Goal: Task Accomplishment & Management: Manage account settings

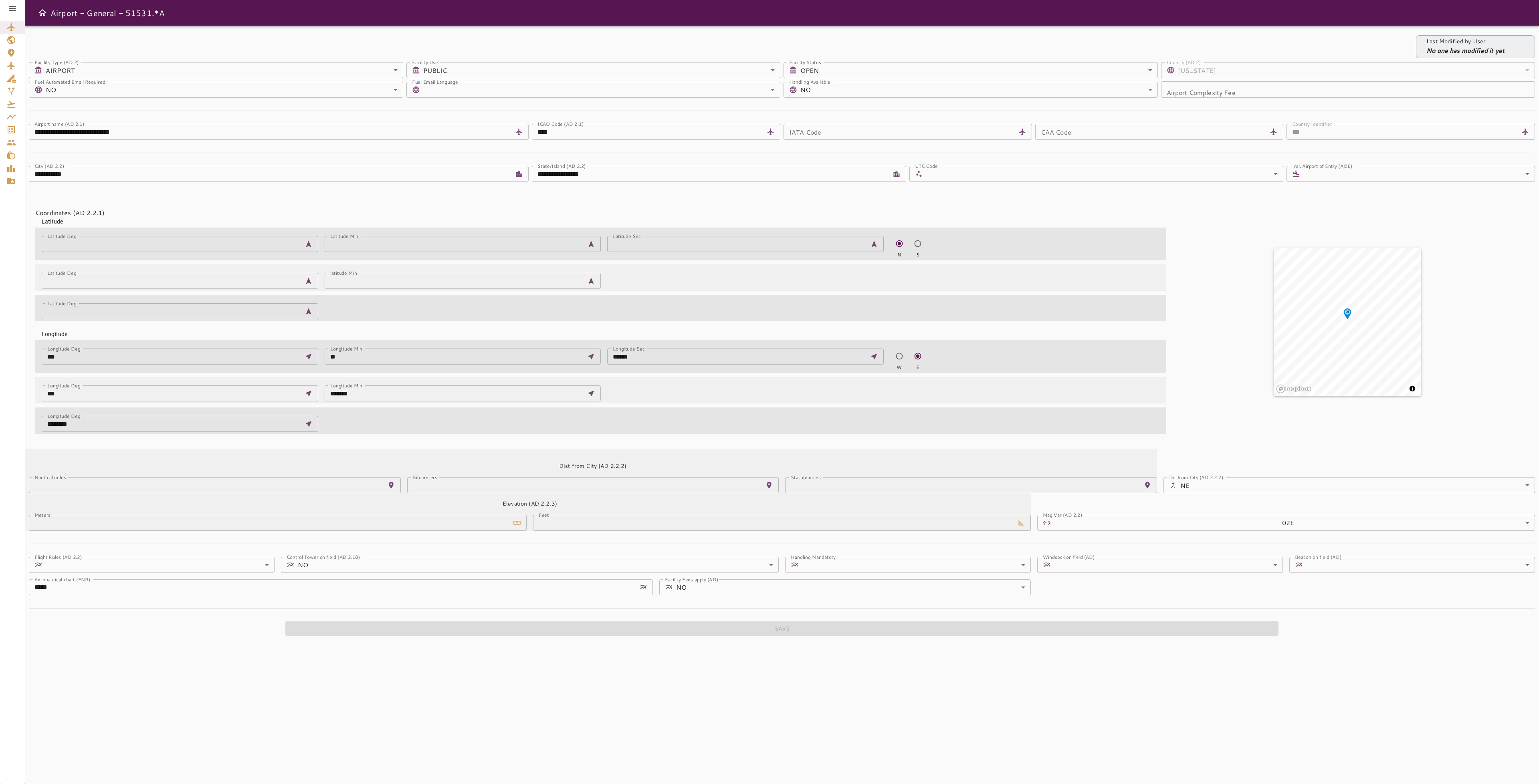
click at [15, 5] on icon at bounding box center [13, 9] width 10 height 10
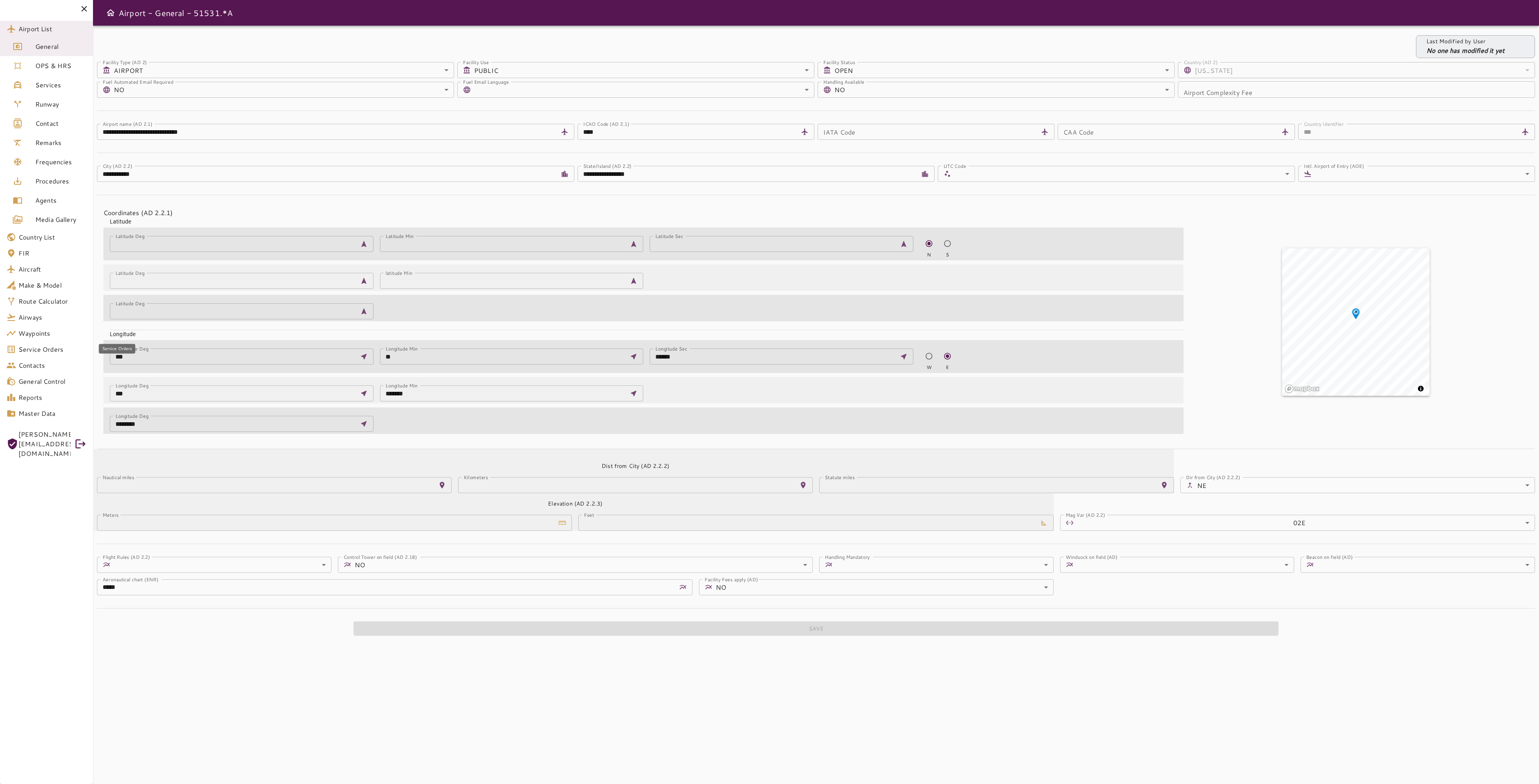
click at [62, 352] on span "Service Orders" at bounding box center [53, 349] width 68 height 10
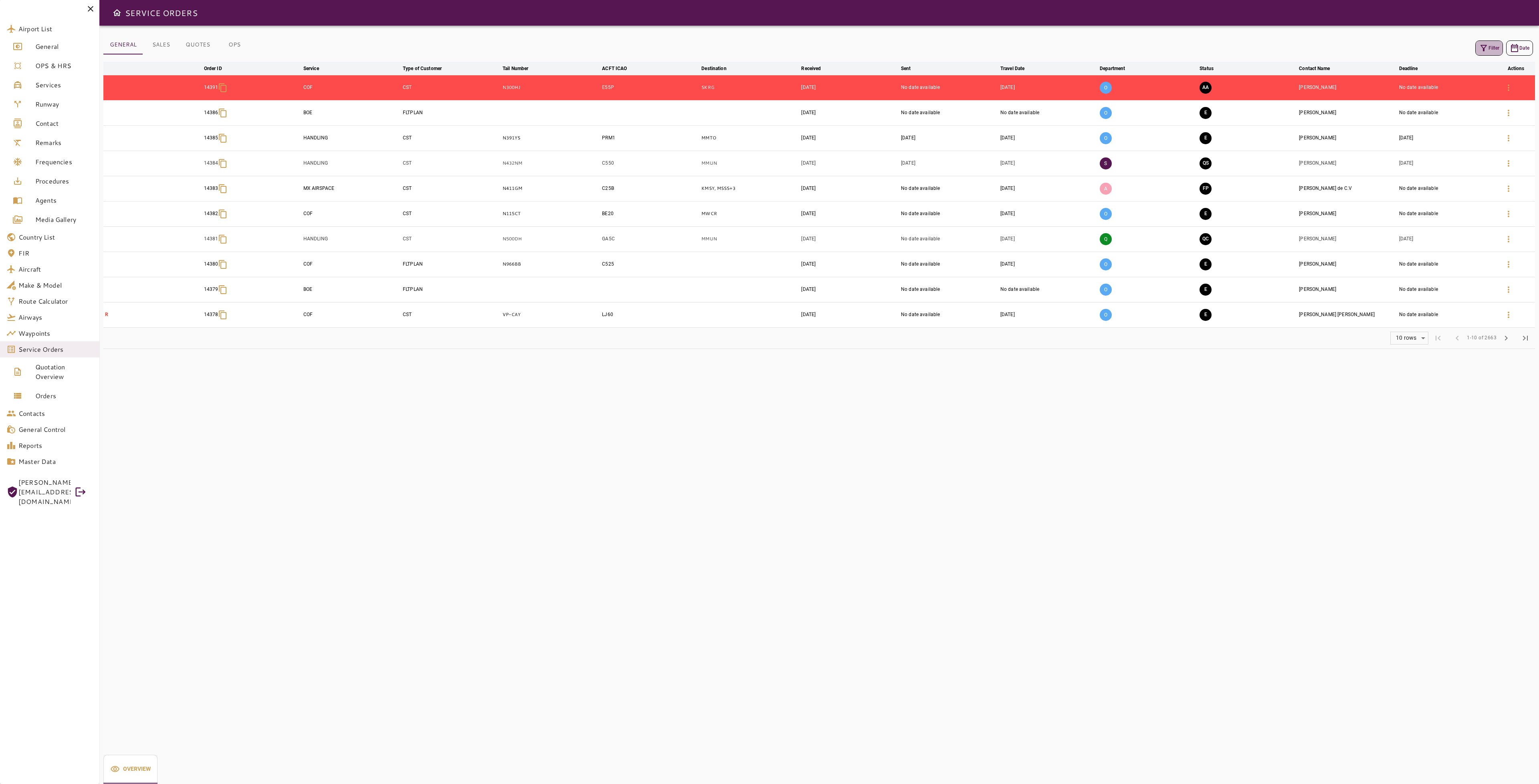
click at [1488, 46] on button "Filter" at bounding box center [1489, 48] width 27 height 15
click at [1448, 99] on div "Tail number Tail number" at bounding box center [1474, 104] width 117 height 16
type input "******"
click at [1522, 305] on button "Apply" at bounding box center [1507, 303] width 52 height 15
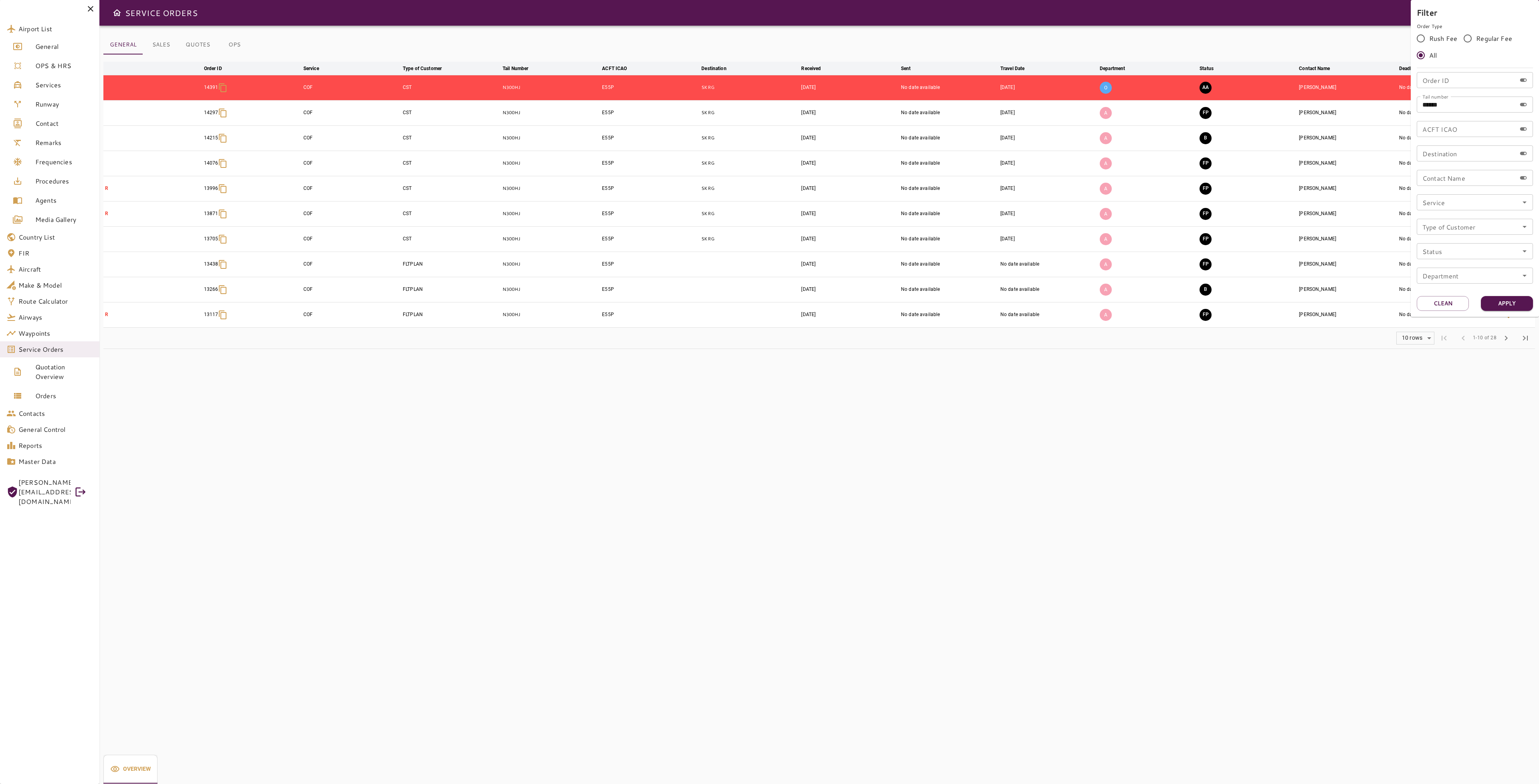
click at [1271, 348] on div at bounding box center [770, 392] width 1539 height 784
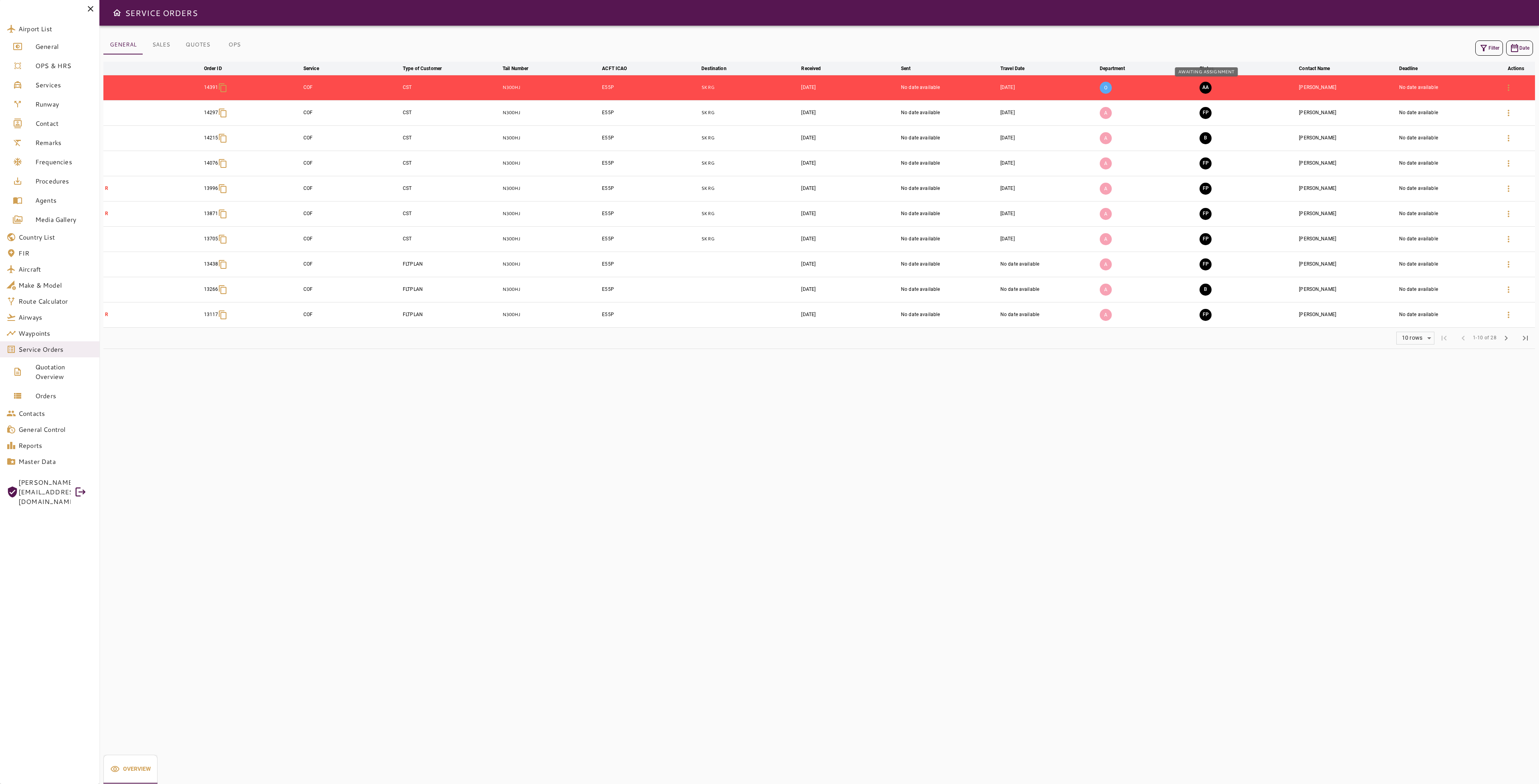
click at [1211, 91] on button "AA" at bounding box center [1206, 88] width 12 height 12
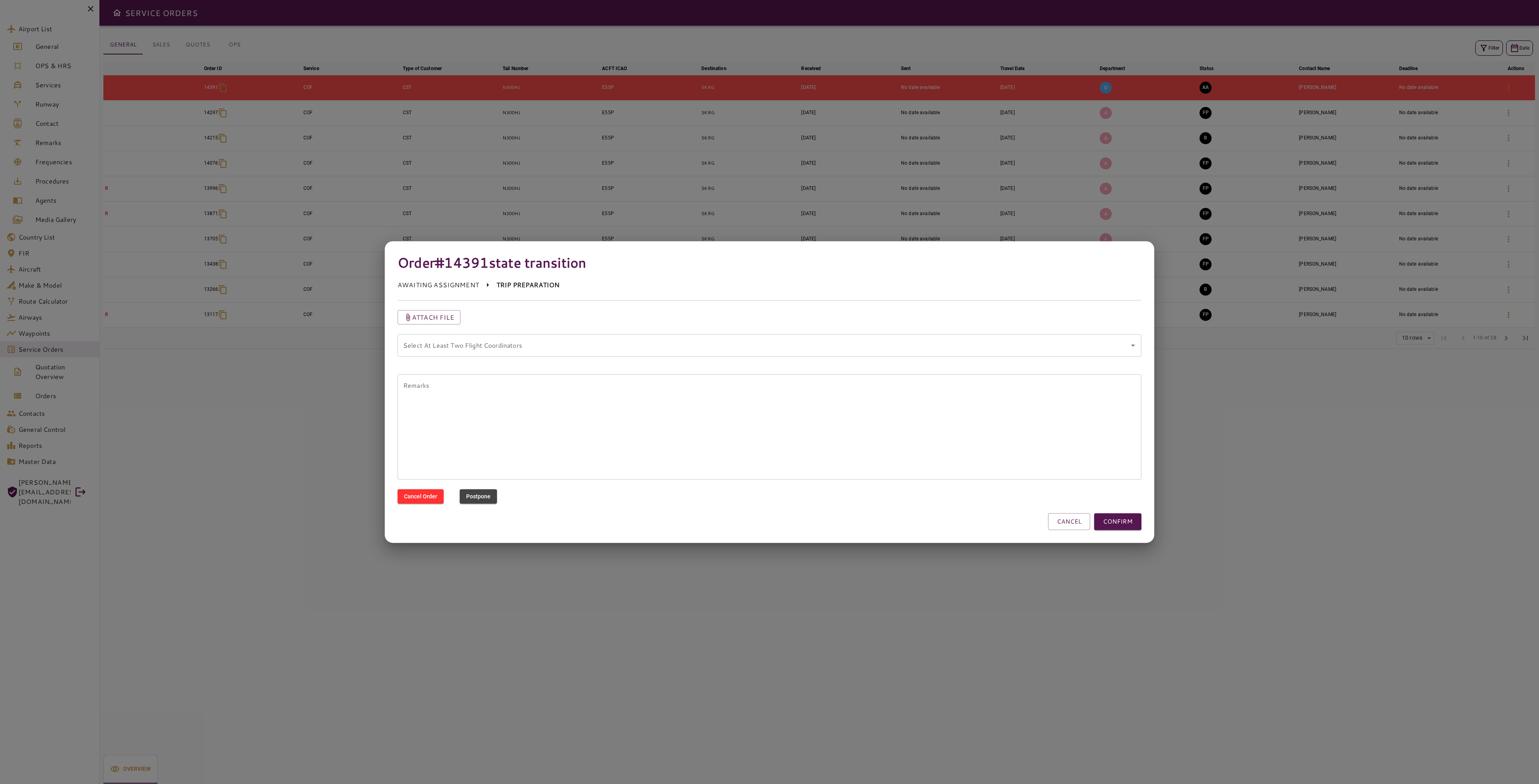
click at [1077, 516] on button "CANCEL" at bounding box center [1069, 521] width 42 height 17
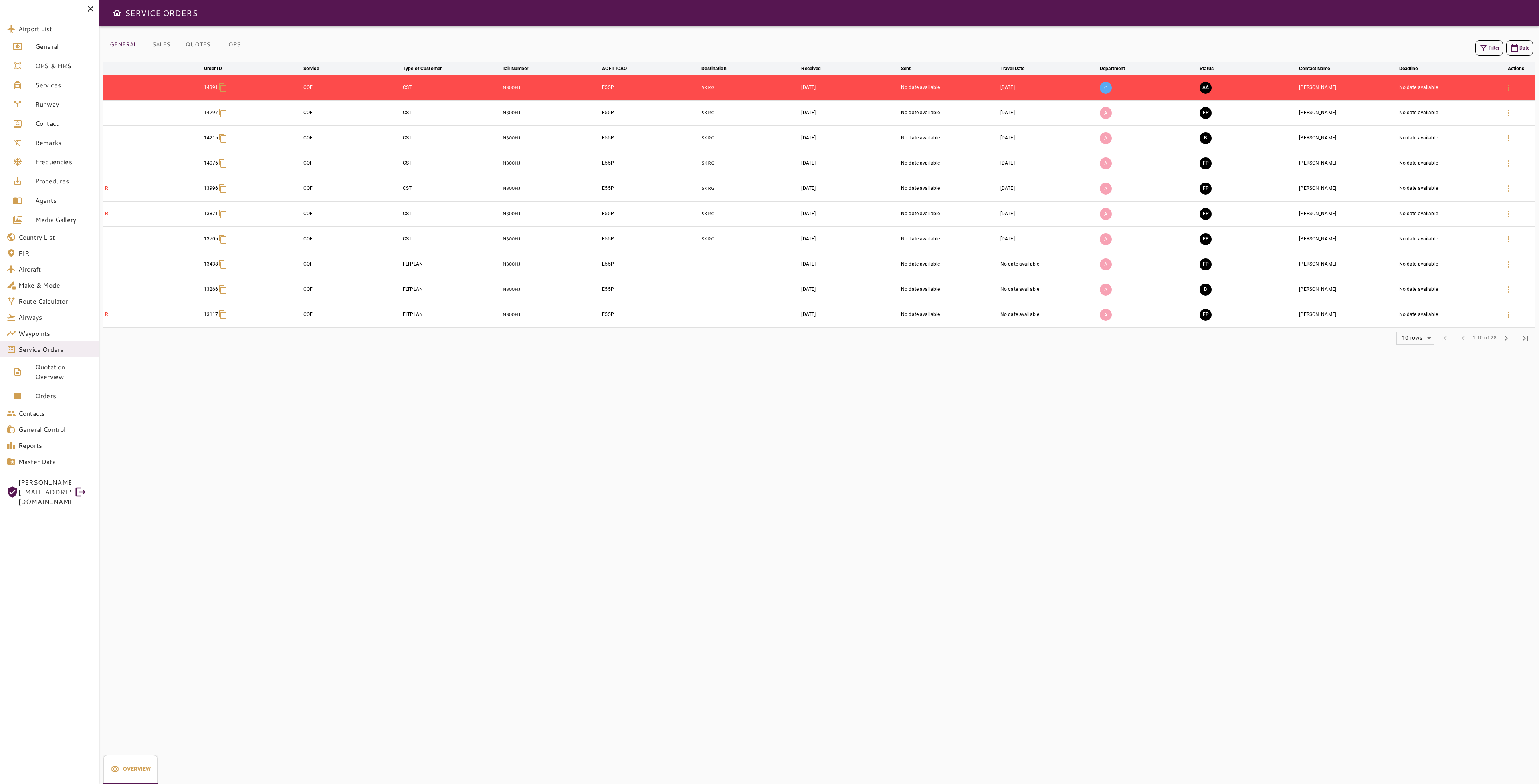
click at [1154, 92] on div "O" at bounding box center [1148, 88] width 97 height 21
click at [1201, 89] on button "AA" at bounding box center [1206, 88] width 12 height 12
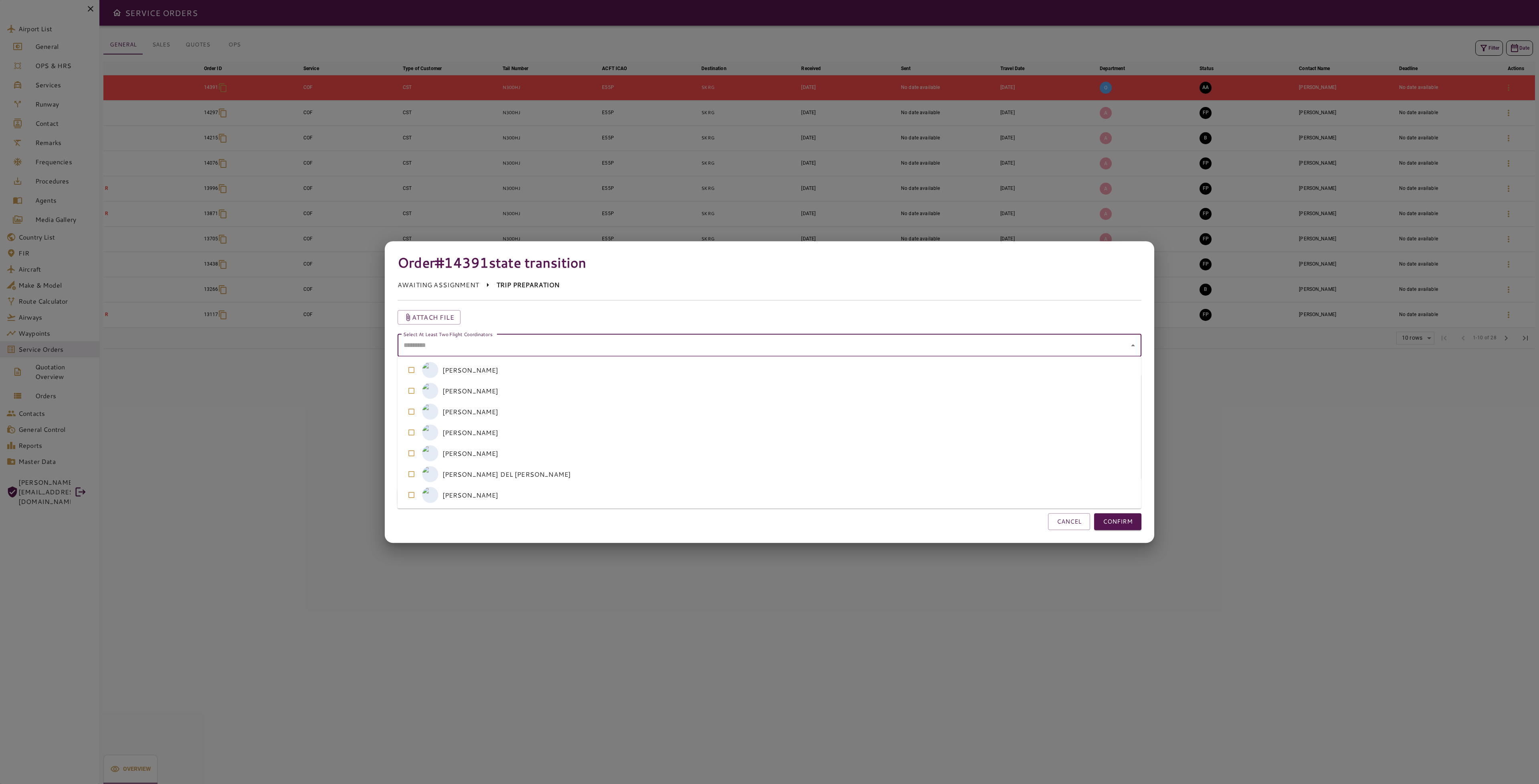
click at [679, 343] on coordinators "Select At Least Two Flight Coordinators" at bounding box center [764, 345] width 725 height 15
drag, startPoint x: 511, startPoint y: 471, endPoint x: 507, endPoint y: 470, distance: 4.1
click at [511, 470] on coordinators-option-5 "A [PERSON_NAME] DEL [PERSON_NAME]" at bounding box center [769, 474] width 744 height 21
click at [501, 412] on coordinators-option-2 "M [PERSON_NAME]" at bounding box center [769, 411] width 744 height 21
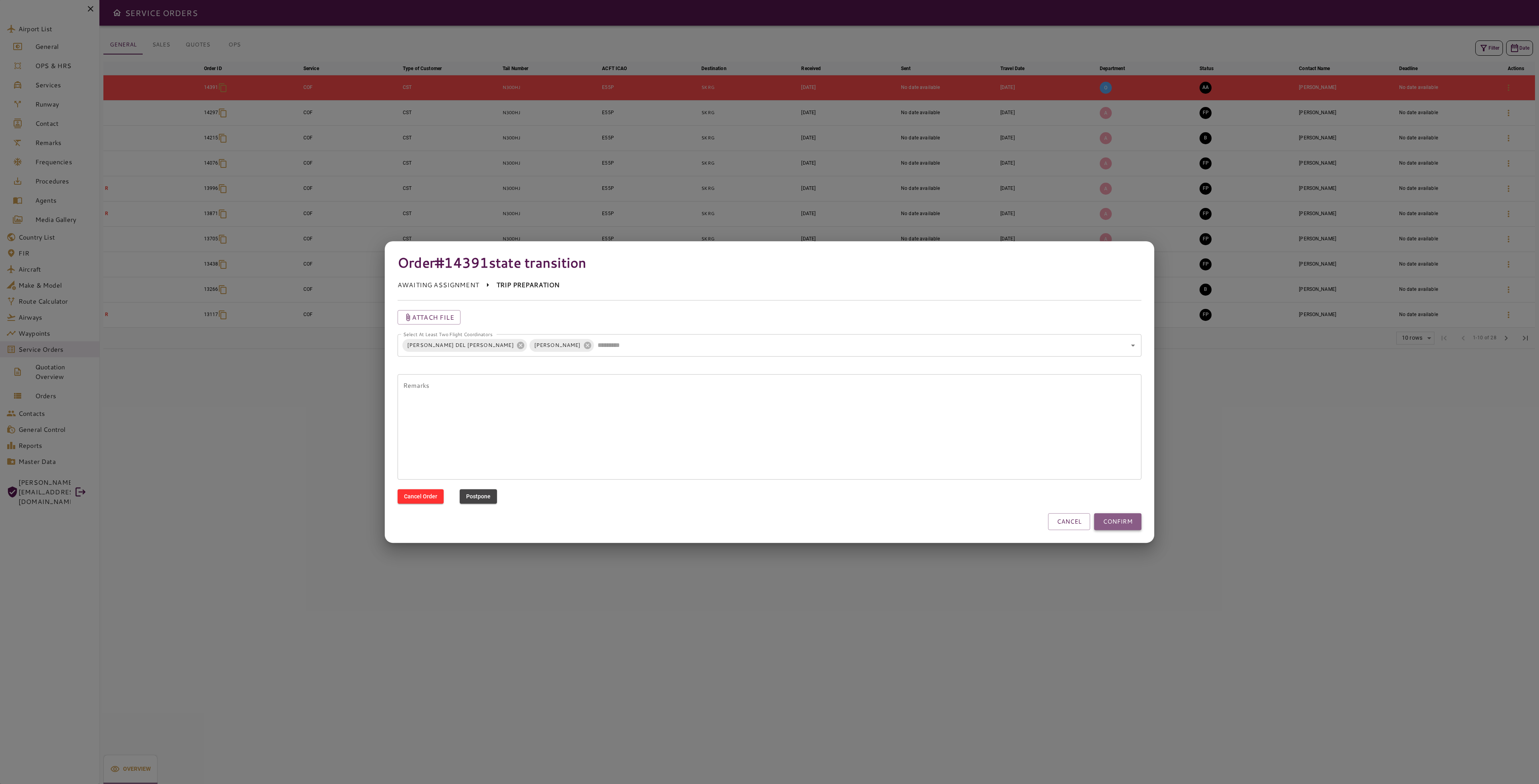
click at [1112, 516] on button "CONFIRM" at bounding box center [1117, 521] width 47 height 17
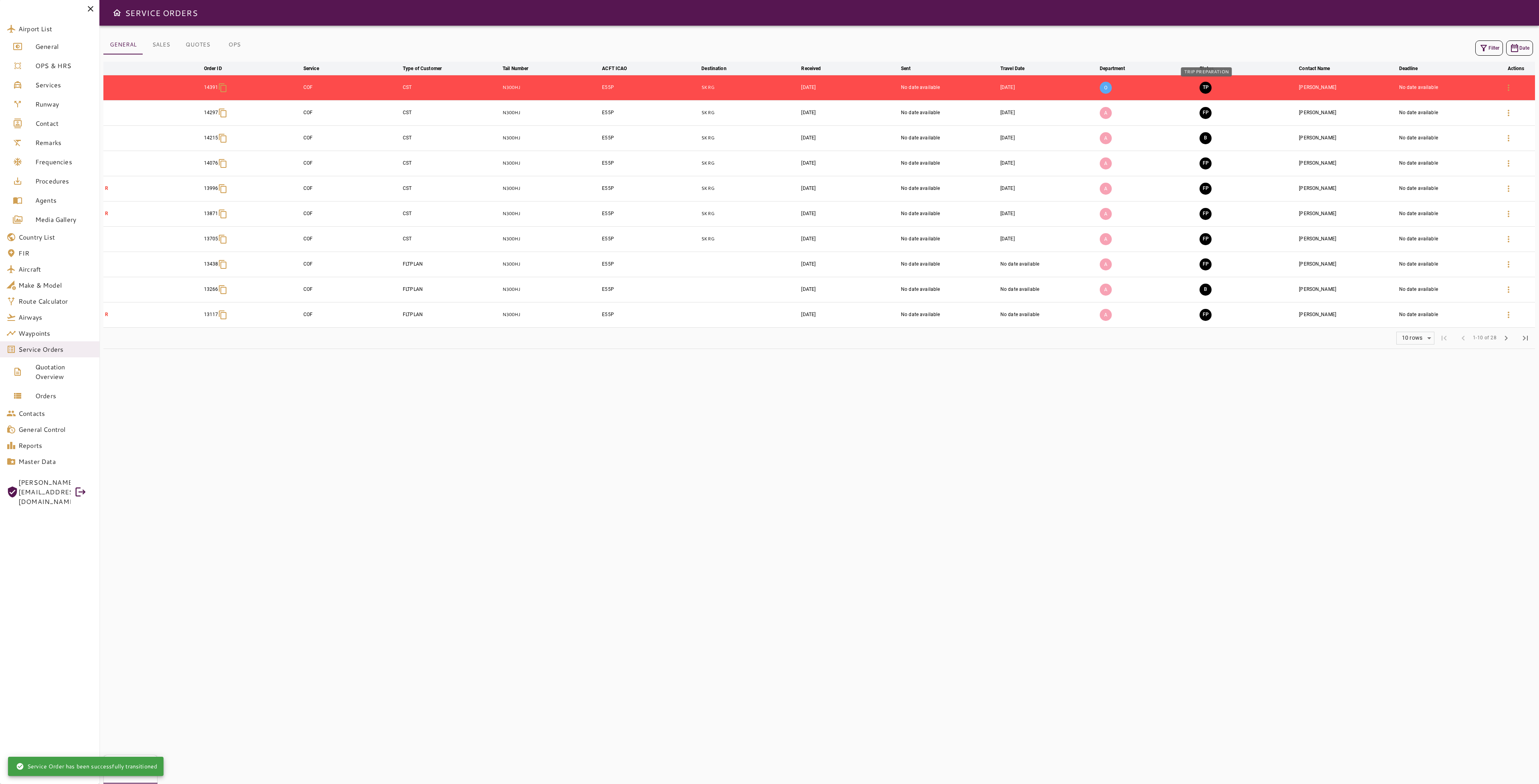
click at [1207, 88] on button "TP" at bounding box center [1206, 88] width 12 height 12
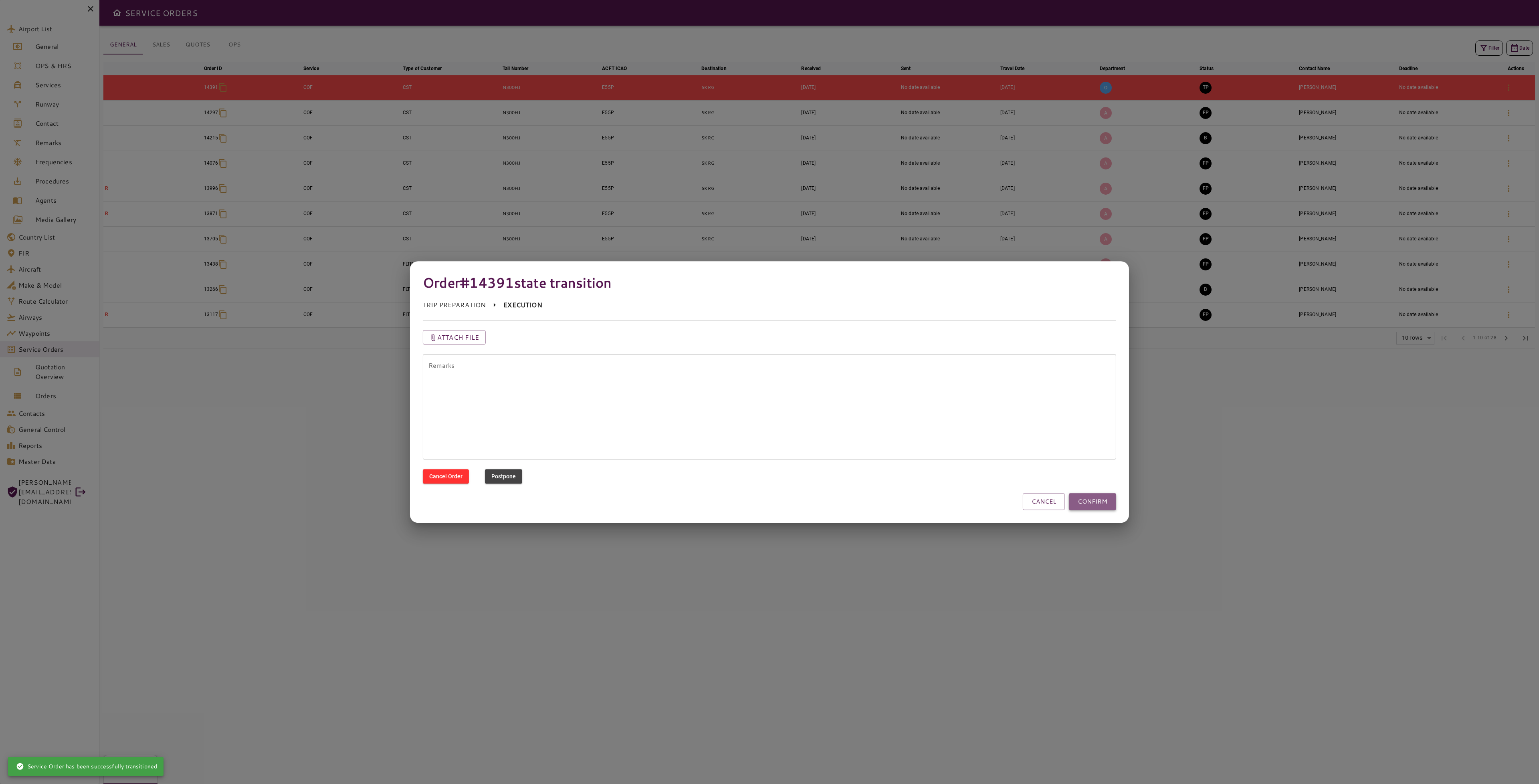
click at [1111, 505] on button "CONFIRM" at bounding box center [1092, 502] width 47 height 17
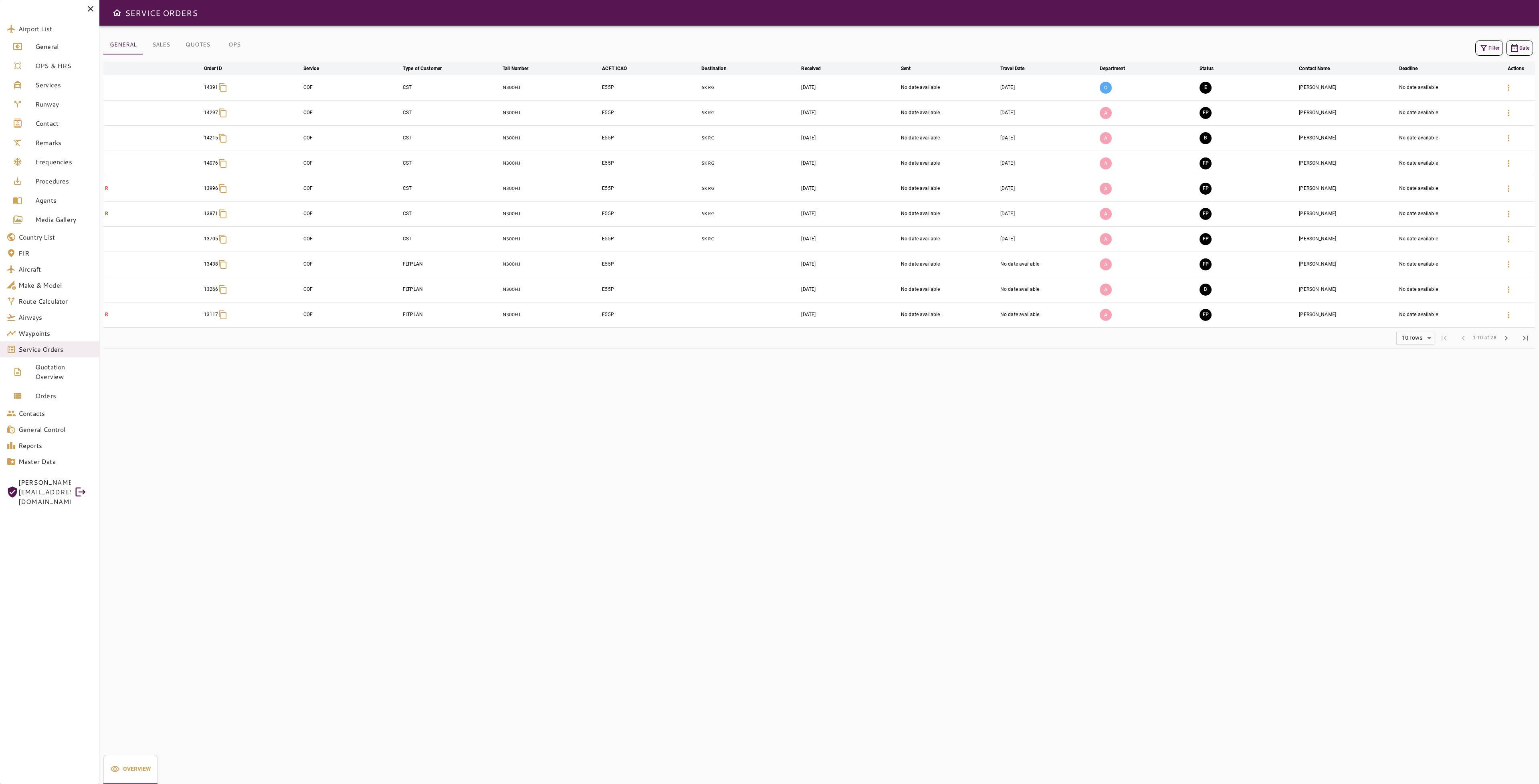
click at [1148, 91] on div "O" at bounding box center [1148, 88] width 97 height 21
click at [52, 395] on span "Orders" at bounding box center [64, 396] width 58 height 10
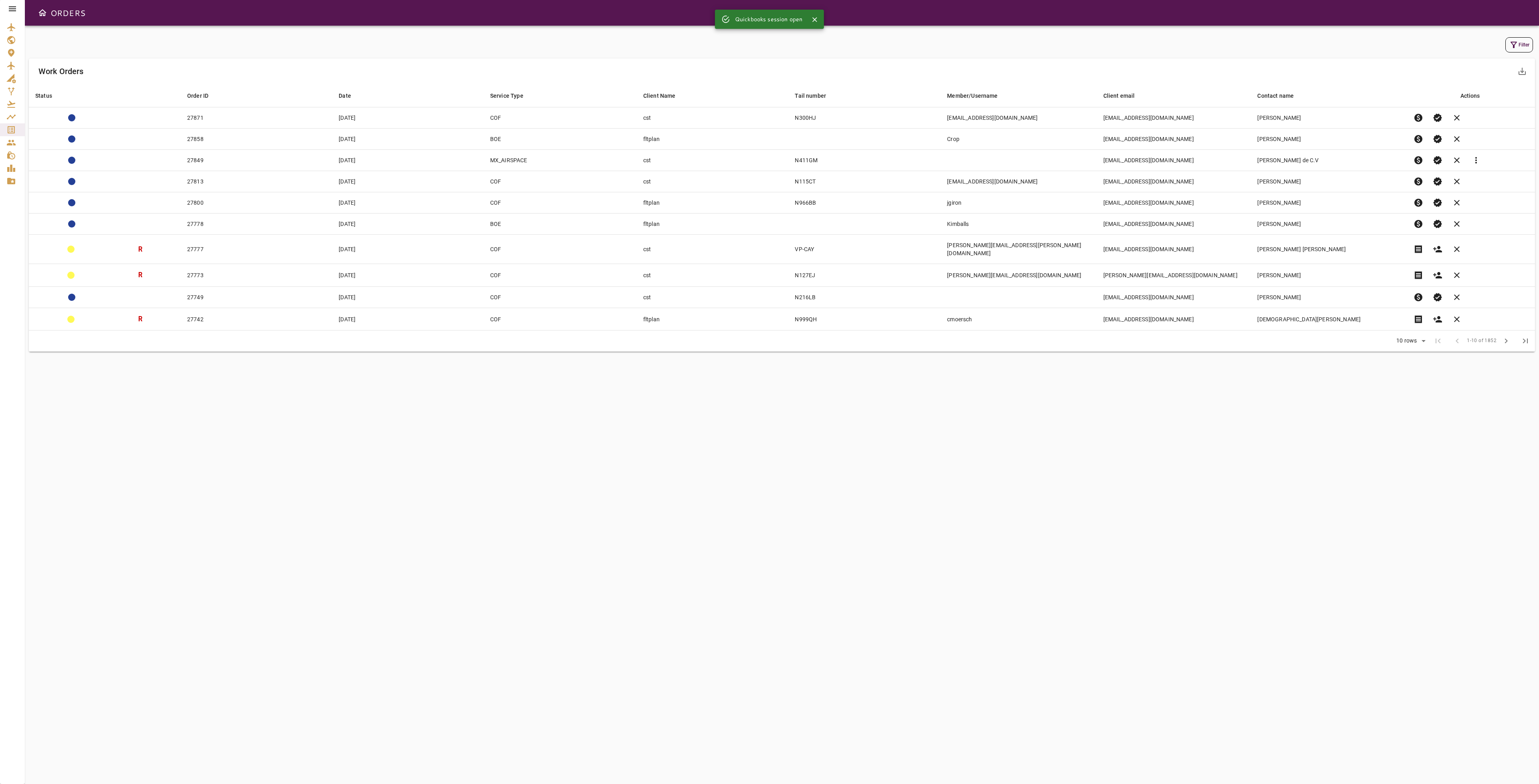
click at [1510, 43] on icon "button" at bounding box center [1514, 45] width 10 height 10
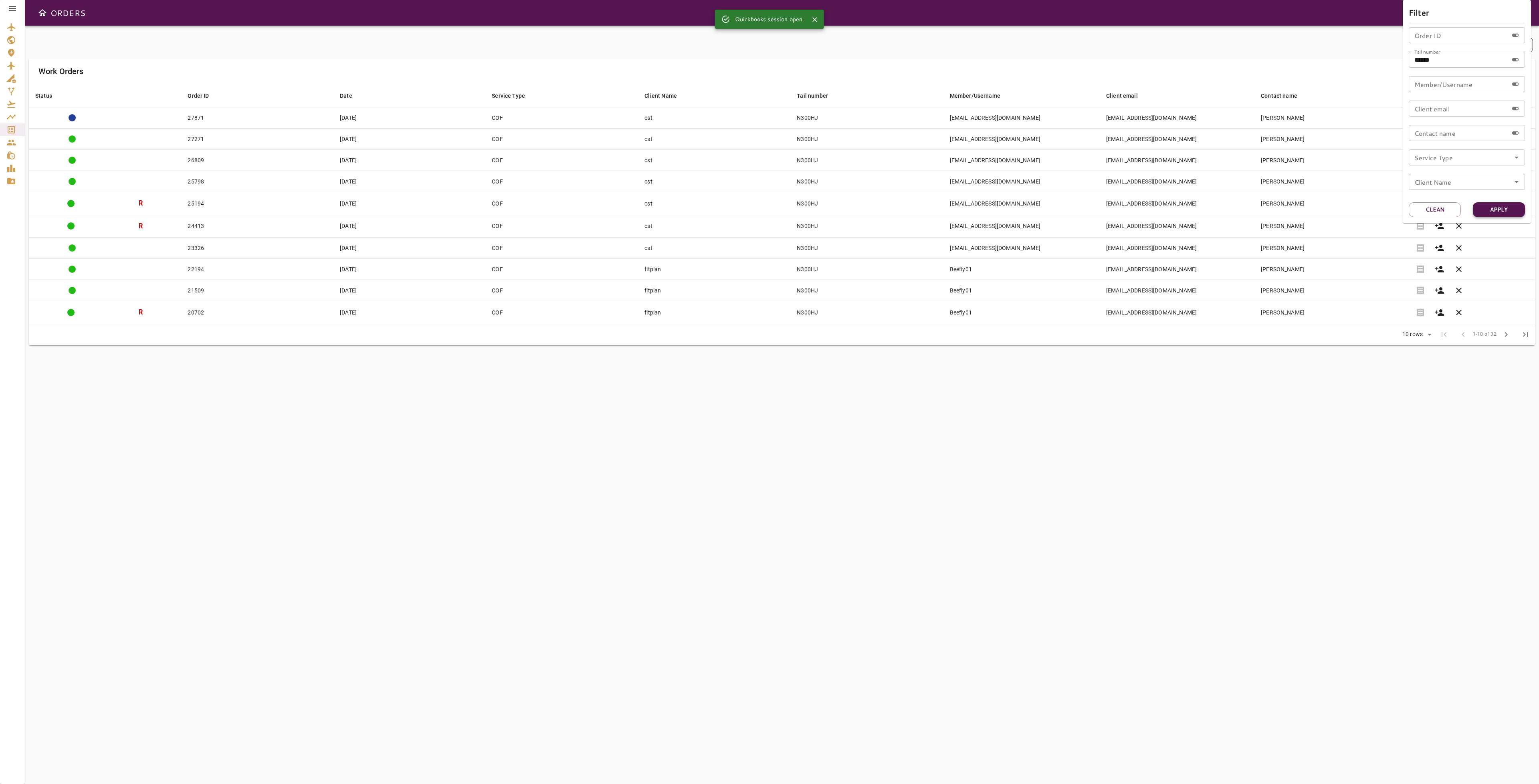
click at [1504, 207] on button "Apply" at bounding box center [1498, 210] width 52 height 15
click at [1313, 484] on div at bounding box center [770, 392] width 1539 height 784
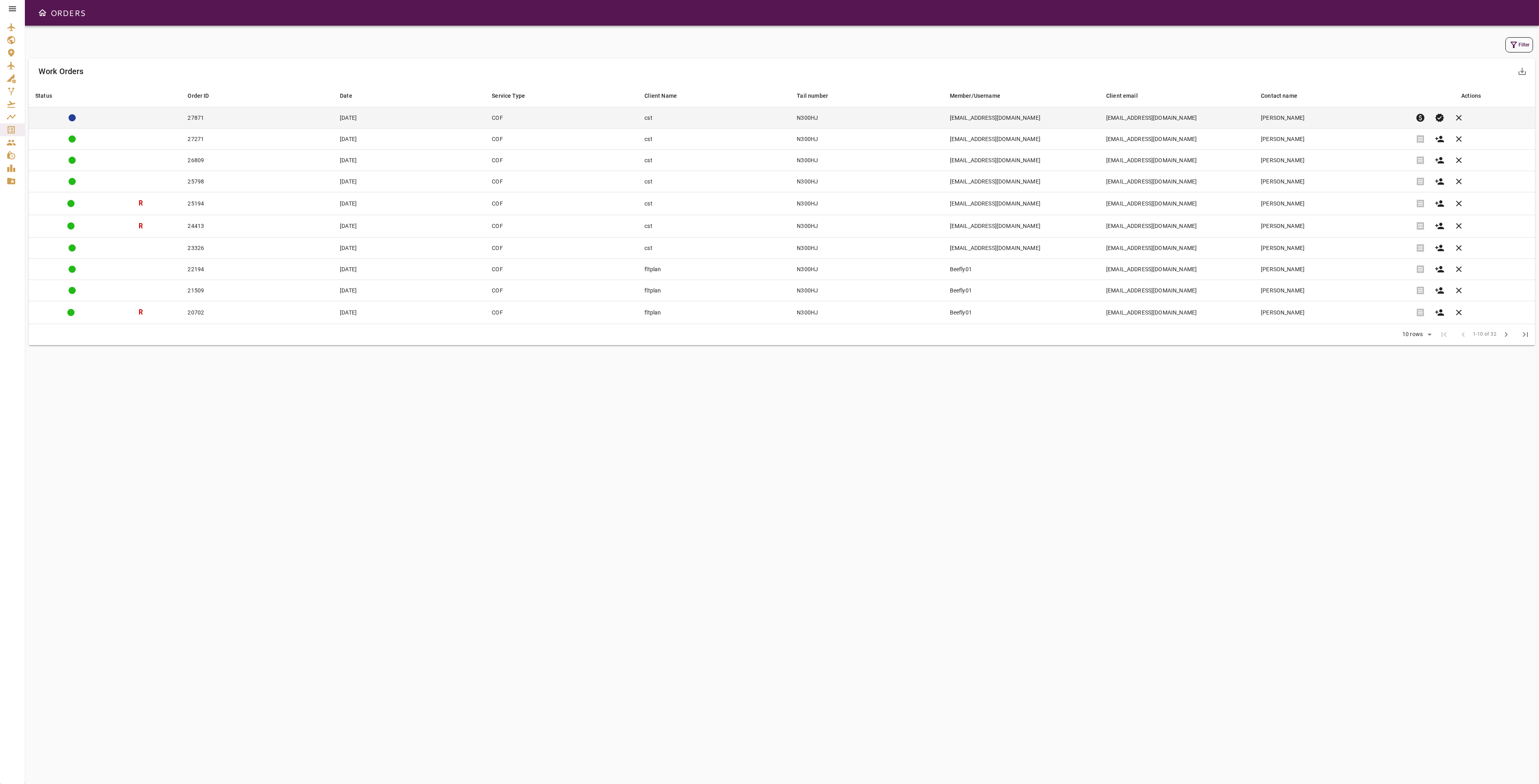
click at [1313, 120] on td "[PERSON_NAME]" at bounding box center [1332, 118] width 154 height 21
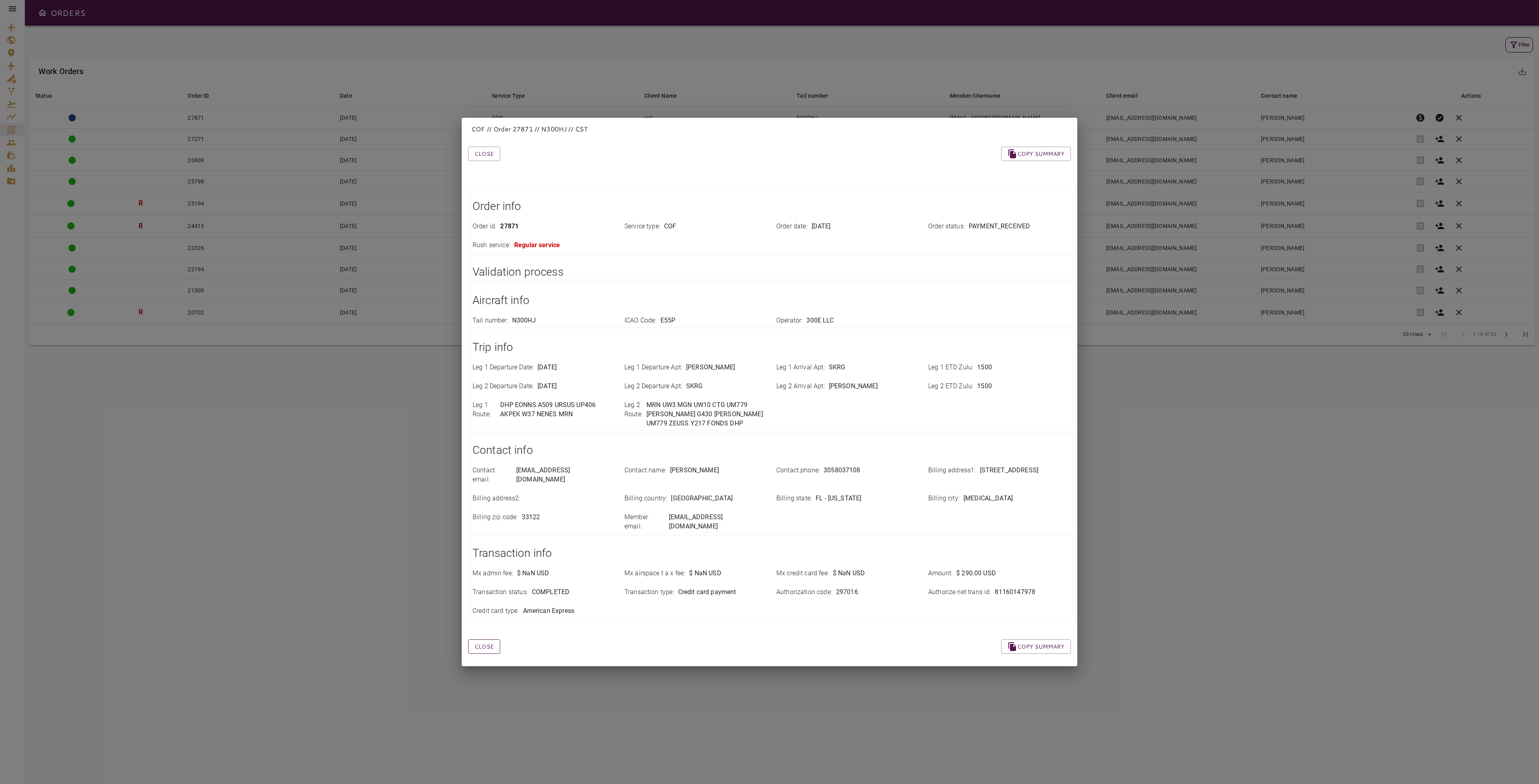
click at [485, 640] on button "Close" at bounding box center [485, 647] width 32 height 15
